Goal: Information Seeking & Learning: Learn about a topic

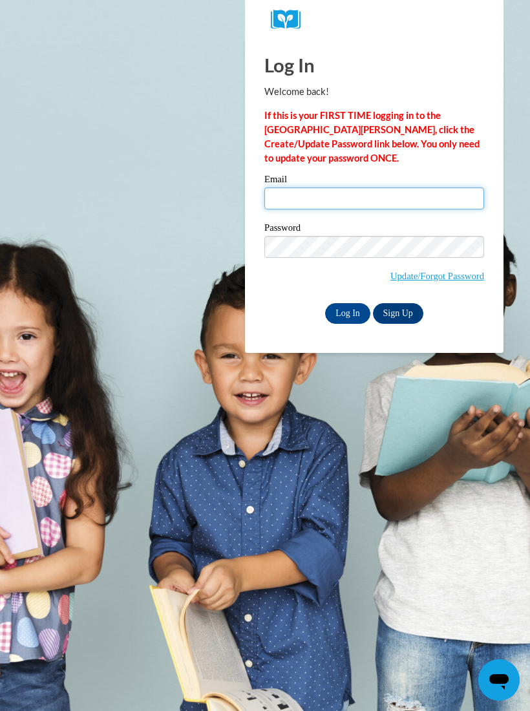
click at [392, 193] on input "Email" at bounding box center [374, 198] width 220 height 22
type input "[EMAIL_ADDRESS][DOMAIN_NAME]"
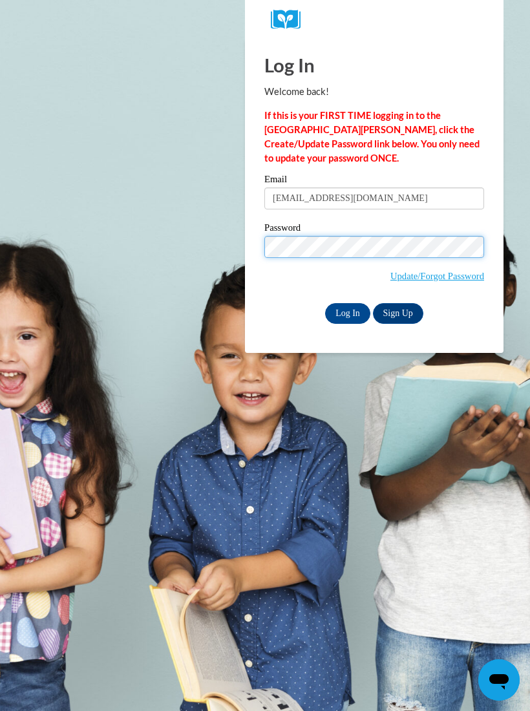
click at [348, 312] on input "Log In" at bounding box center [347, 313] width 45 height 21
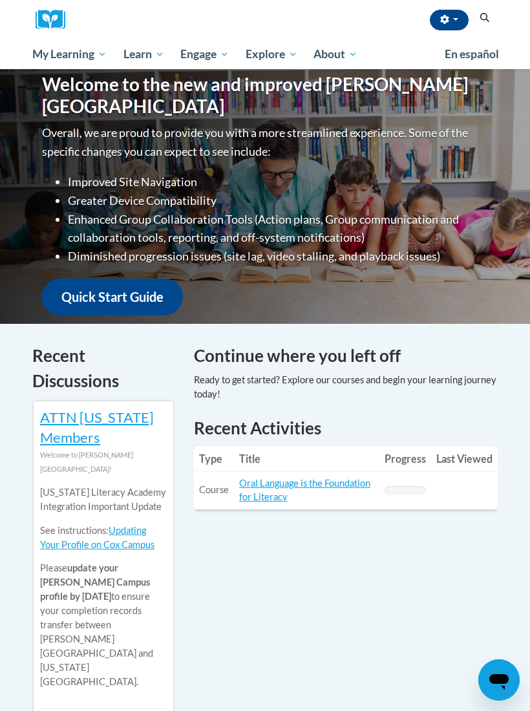
scroll to position [184, 0]
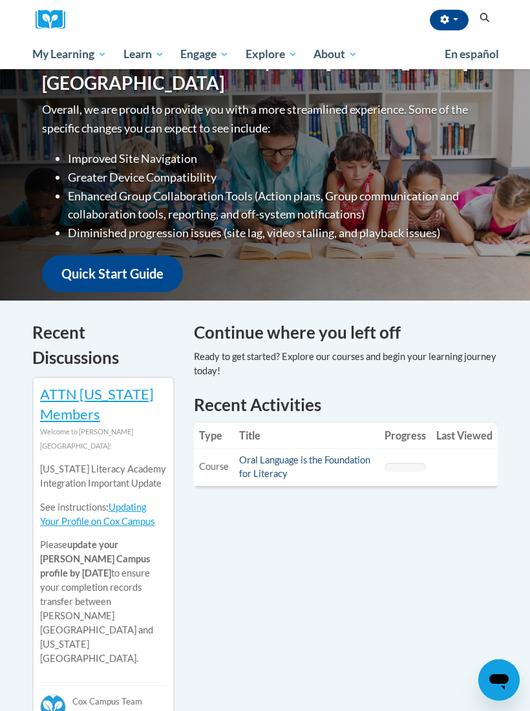
click at [320, 462] on link "Oral Language is the Foundation for Literacy" at bounding box center [304, 466] width 131 height 25
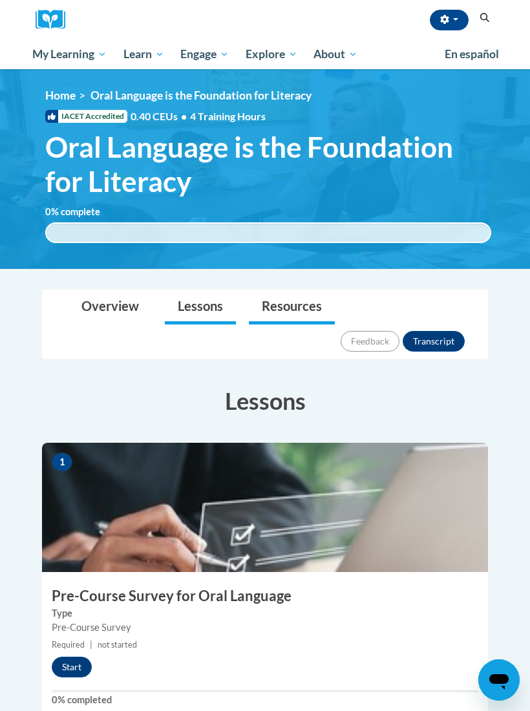
click at [296, 311] on link "Resources" at bounding box center [292, 307] width 86 height 34
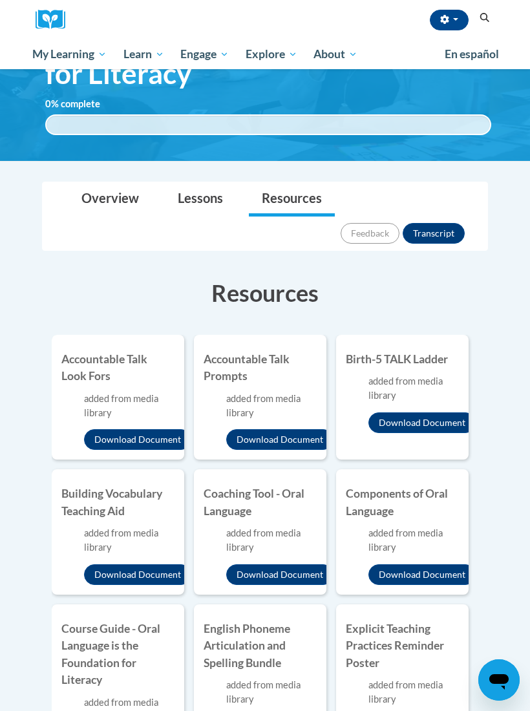
scroll to position [231, 0]
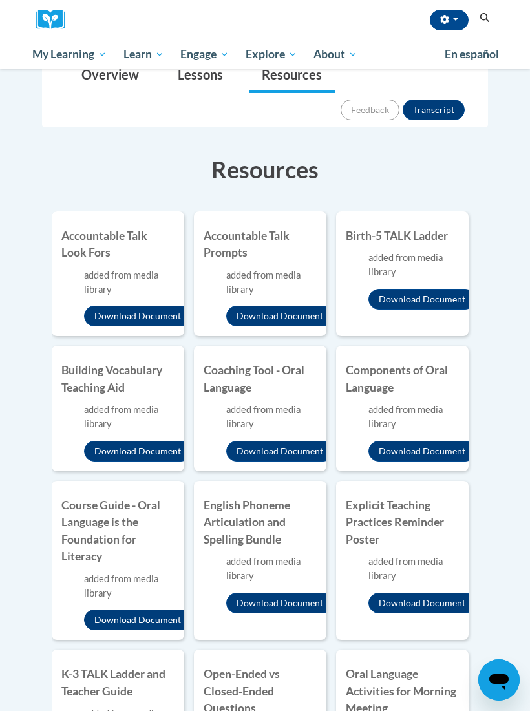
click at [152, 609] on button "Download Document" at bounding box center [137, 619] width 107 height 21
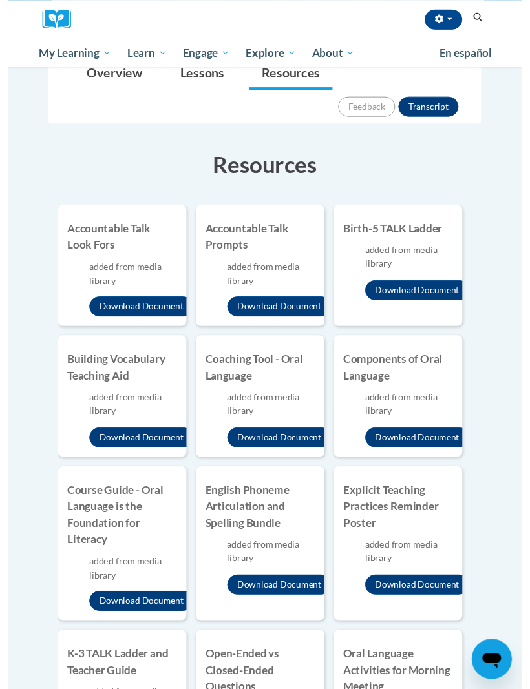
scroll to position [210, 0]
